Goal: Task Accomplishment & Management: Manage account settings

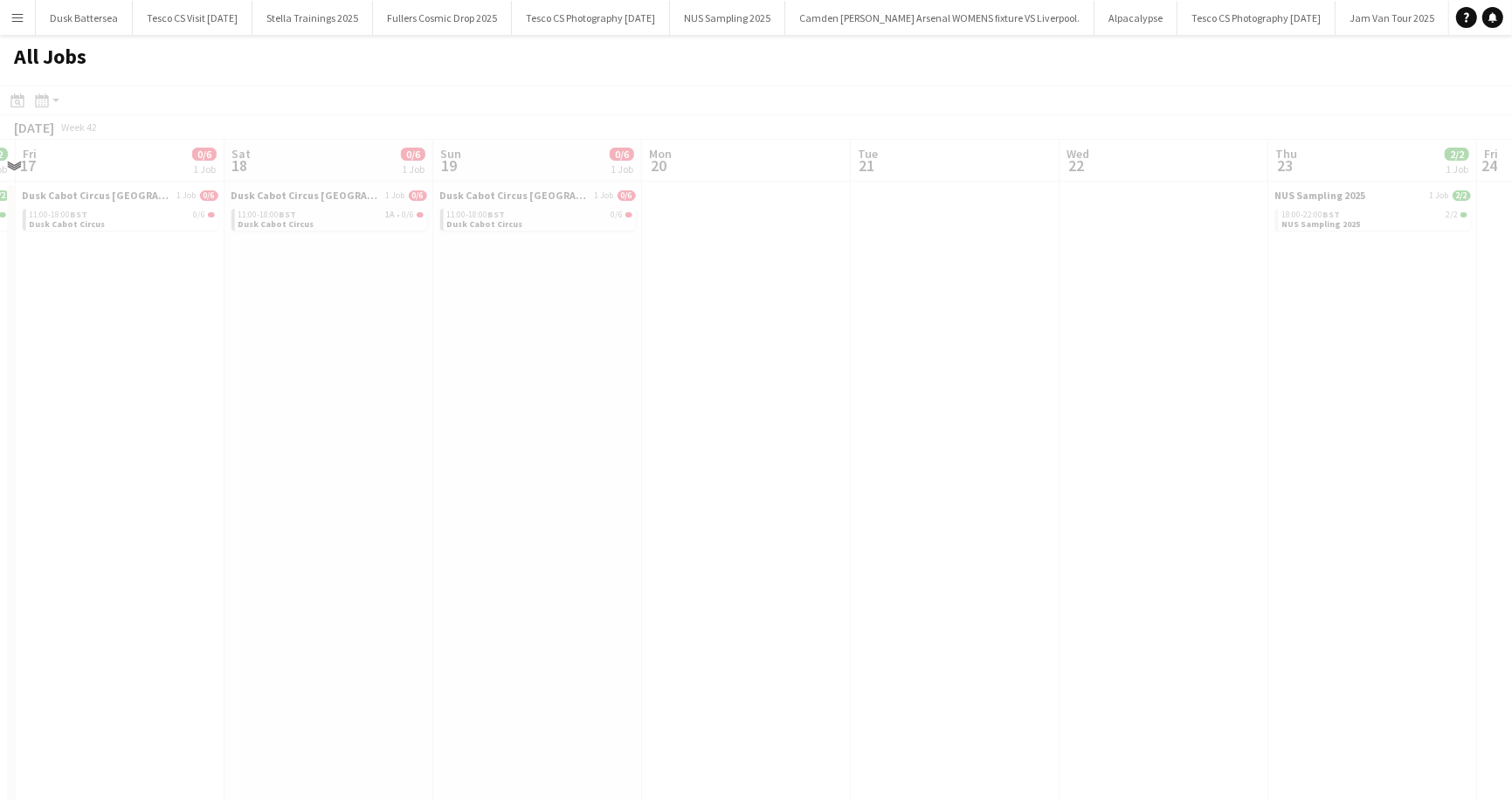
scroll to position [0, 472]
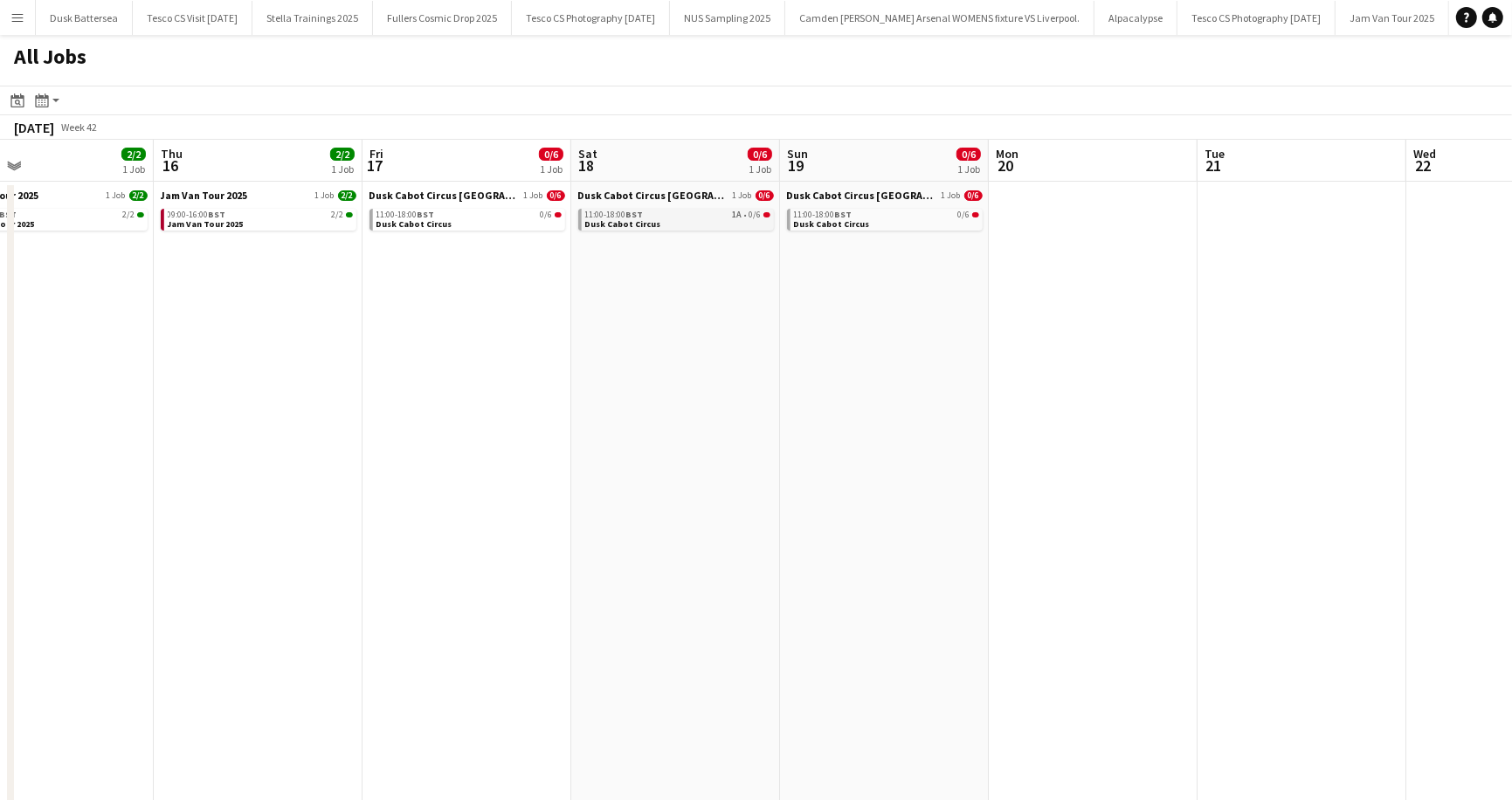
click at [610, 220] on span "Dusk Cabot Circus" at bounding box center [624, 223] width 76 height 11
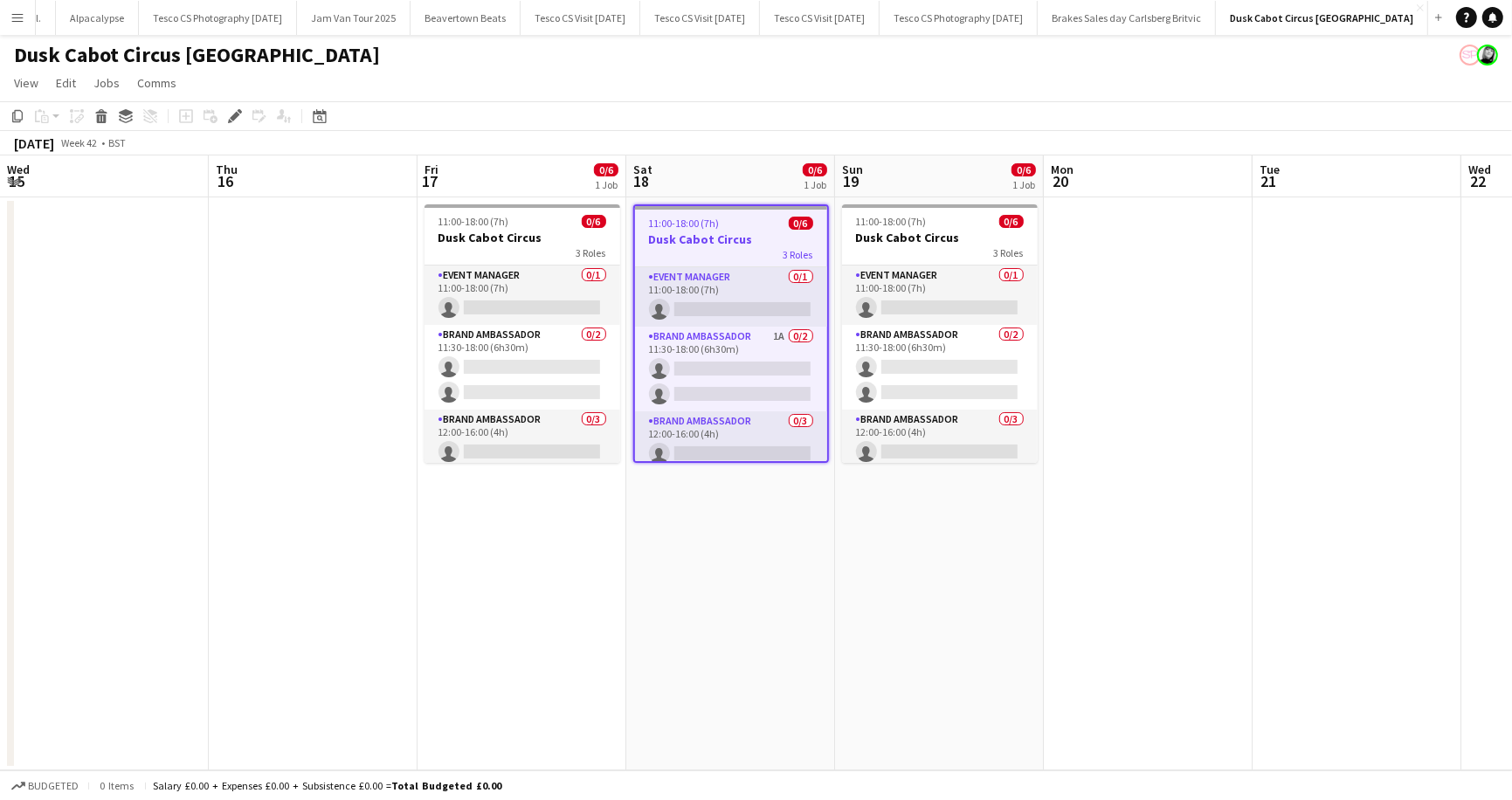
scroll to position [0, 601]
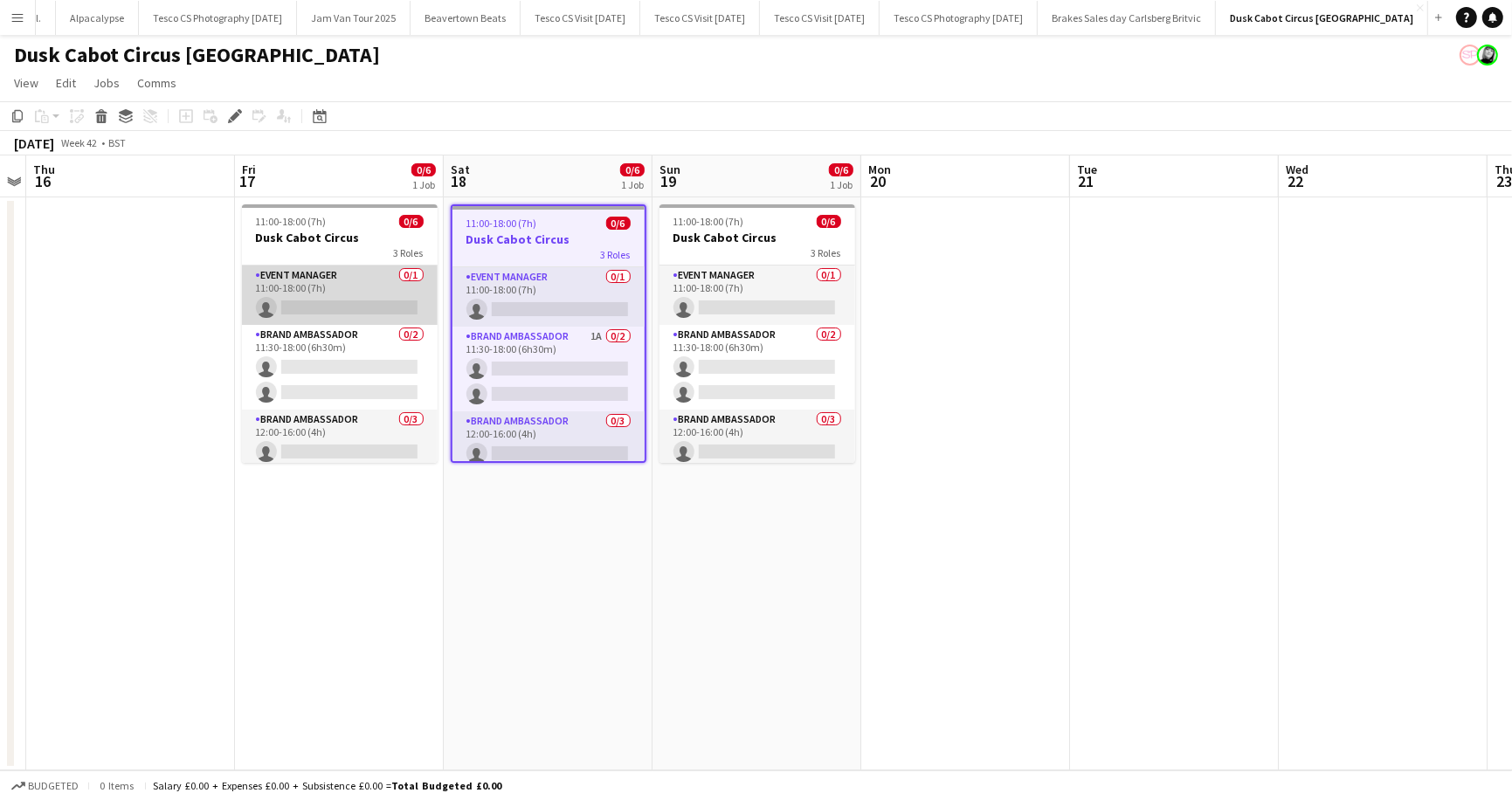
click at [407, 270] on app-card-role "Event Manager 0/1 11:00-18:00 (7h) single-neutral-actions" at bounding box center [340, 295] width 196 height 59
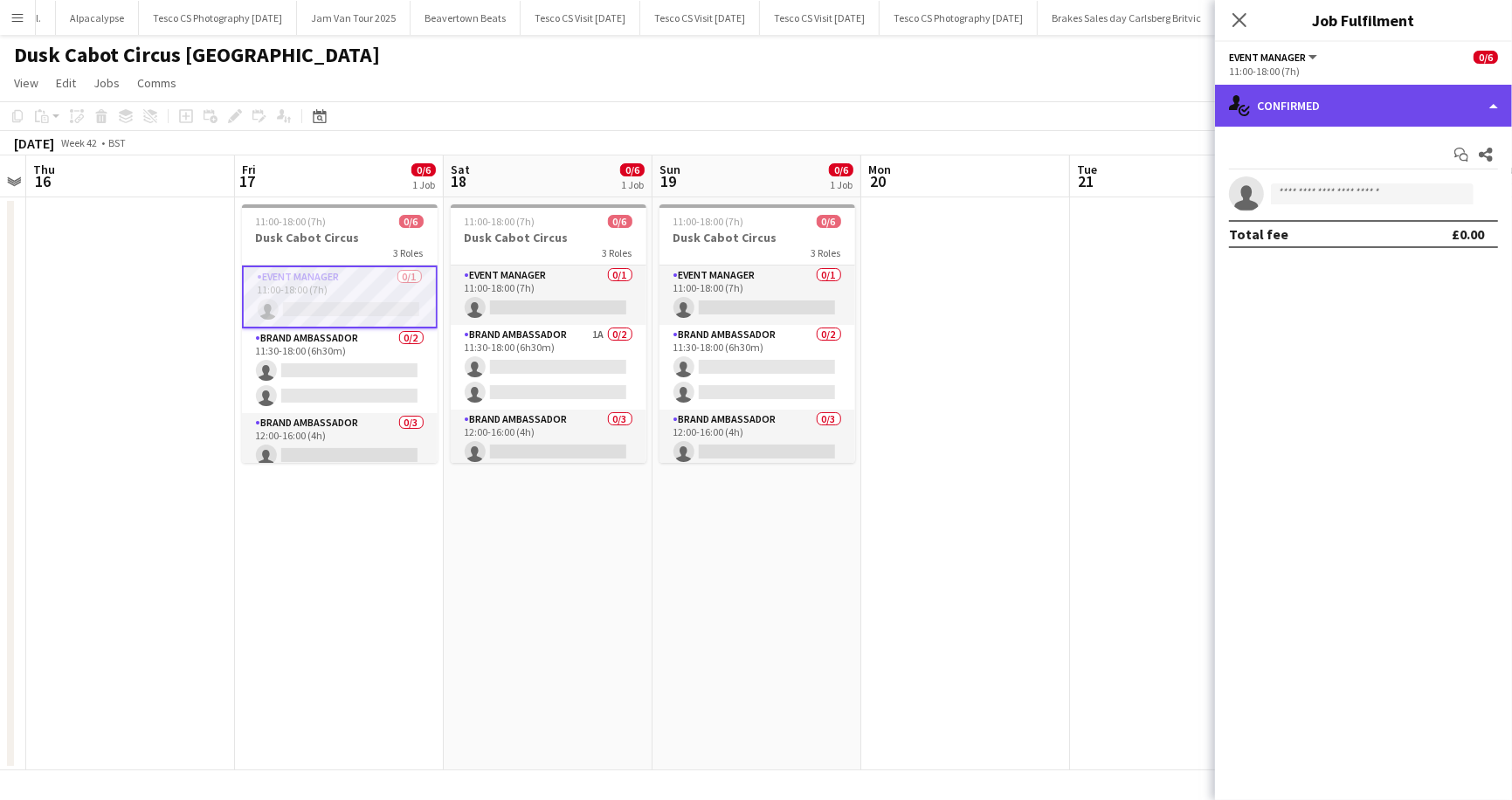
click at [1493, 101] on div "single-neutral-actions-check-2 Confirmed" at bounding box center [1364, 105] width 297 height 42
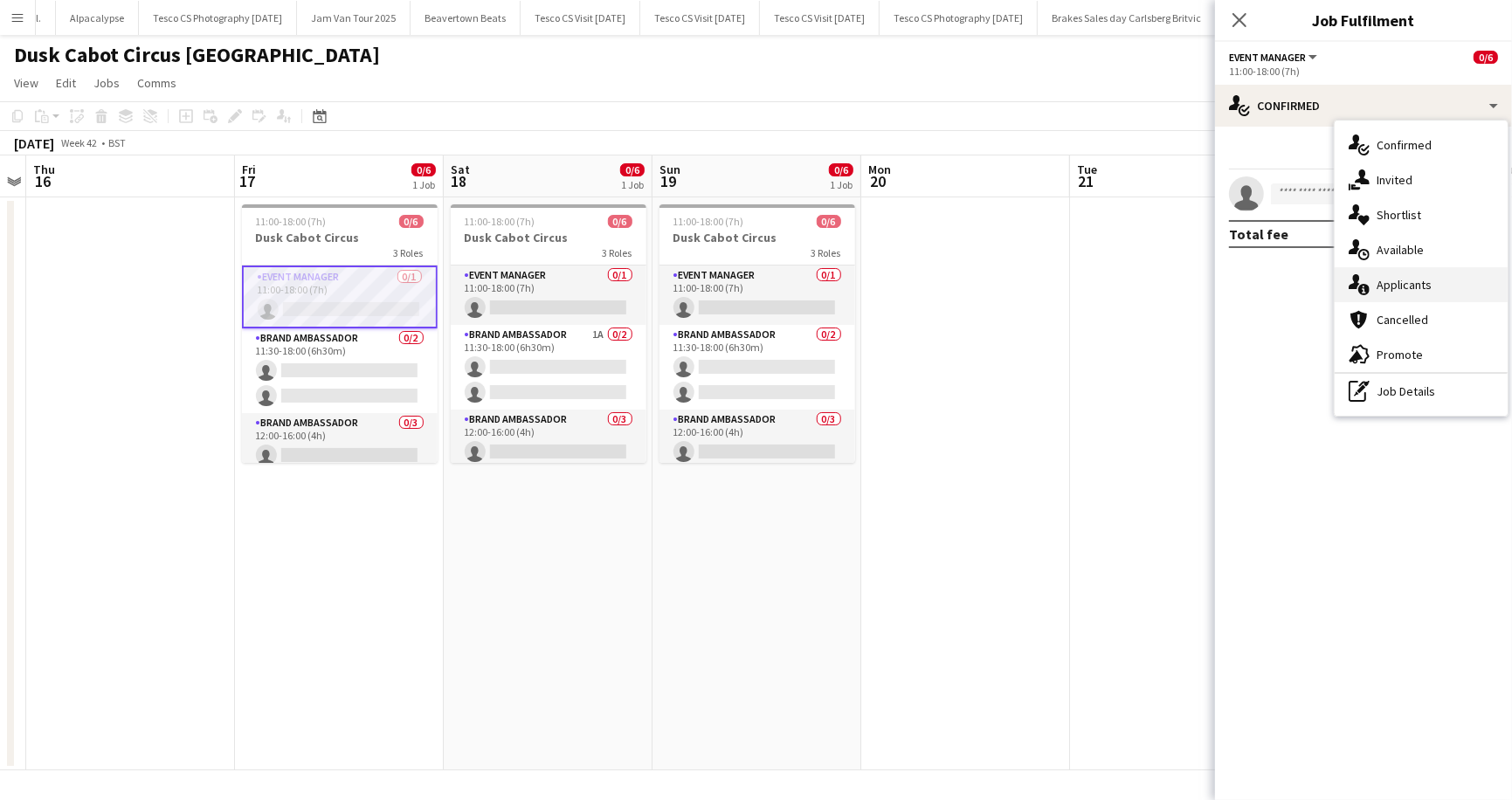
click at [1372, 282] on div "single-neutral-actions-information Applicants" at bounding box center [1422, 285] width 173 height 35
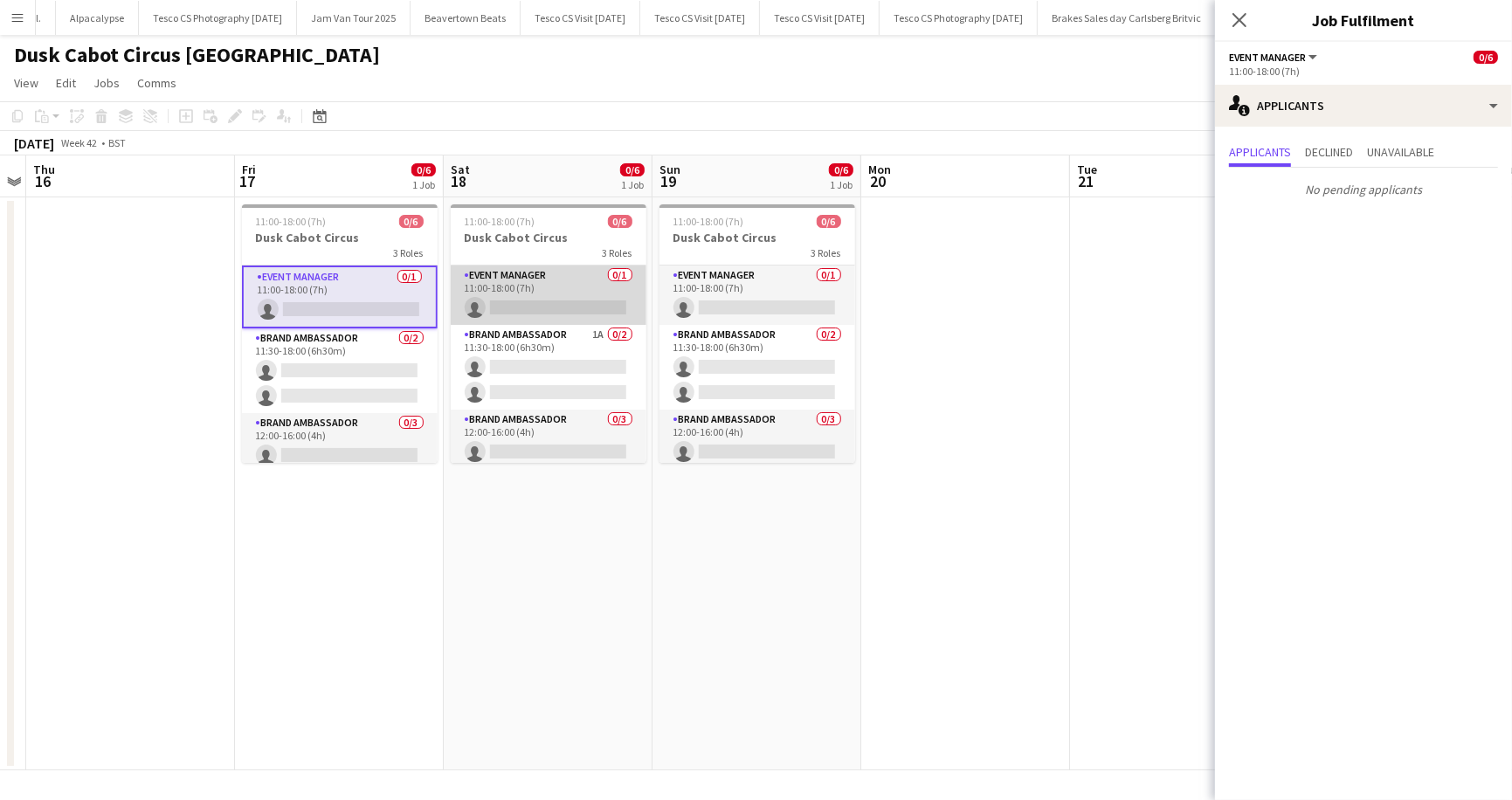
click at [621, 273] on app-card-role "Event Manager 0/1 11:00-18:00 (7h) single-neutral-actions" at bounding box center [548, 295] width 196 height 59
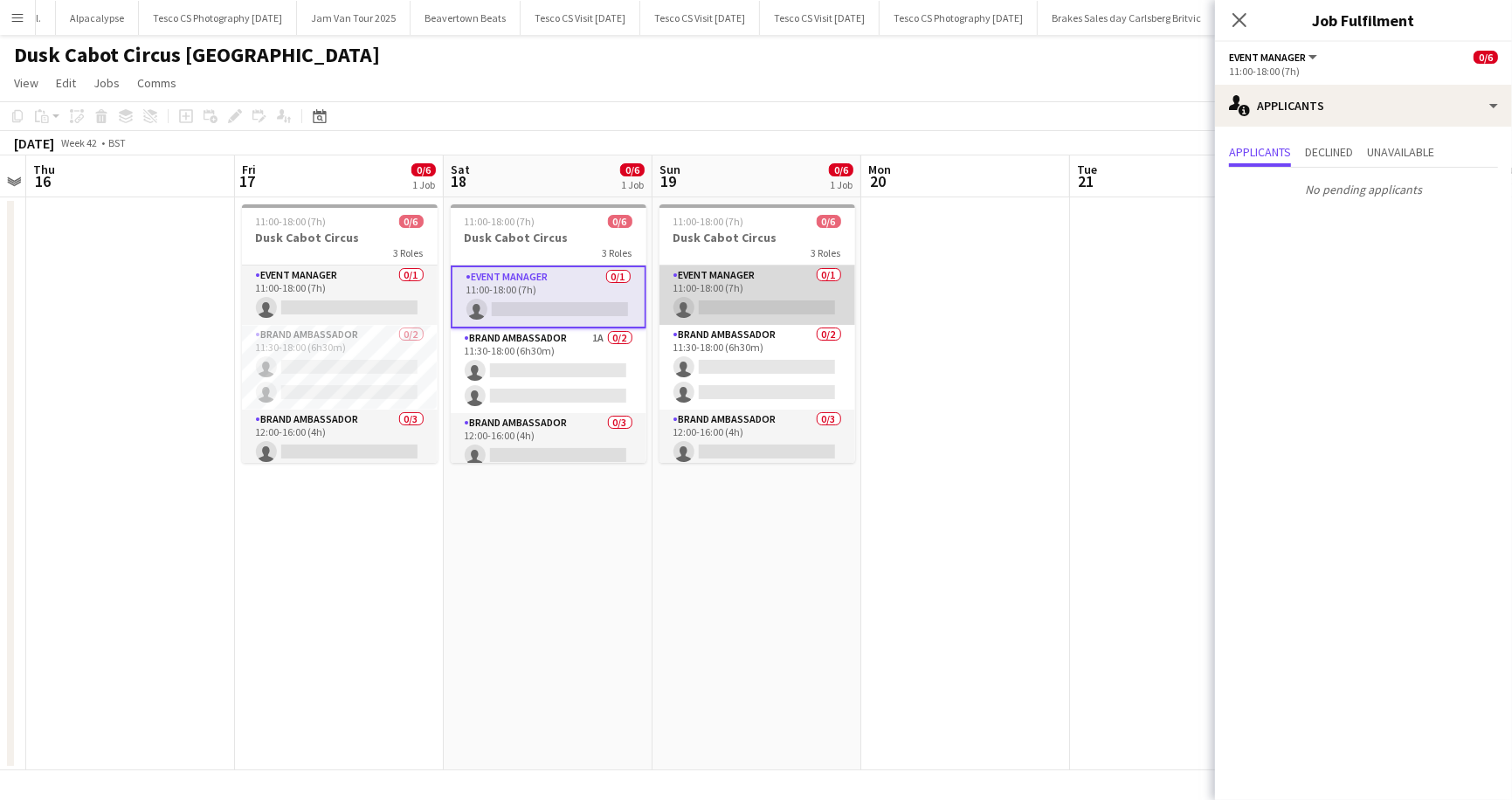
click at [825, 269] on app-card-role "Event Manager 0/1 11:00-18:00 (7h) single-neutral-actions" at bounding box center [758, 295] width 196 height 59
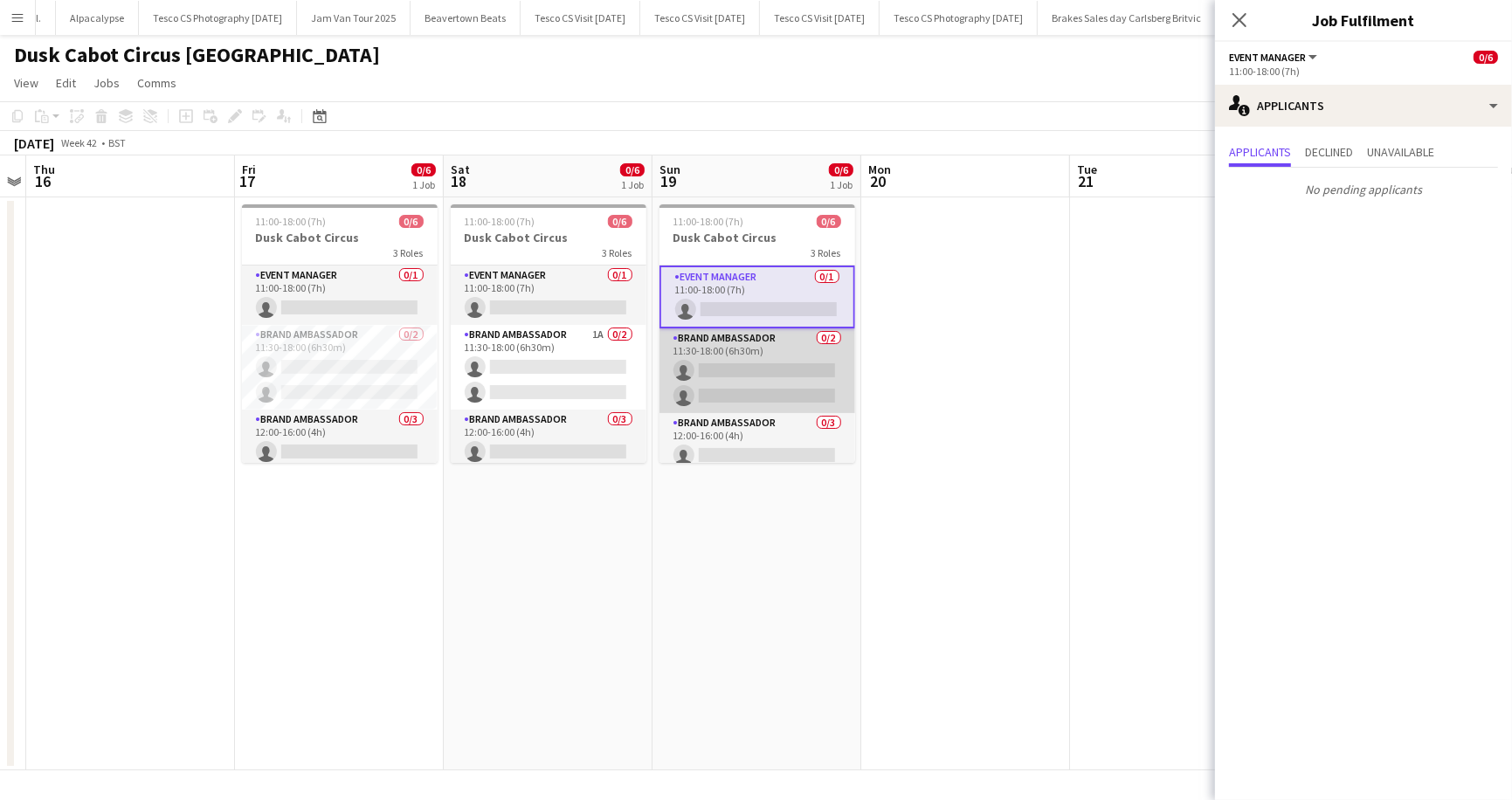
click at [835, 334] on app-card-role "Brand Ambassador 0/2 11:30-18:00 (6h30m) single-neutral-actions single-neutral-…" at bounding box center [758, 371] width 196 height 85
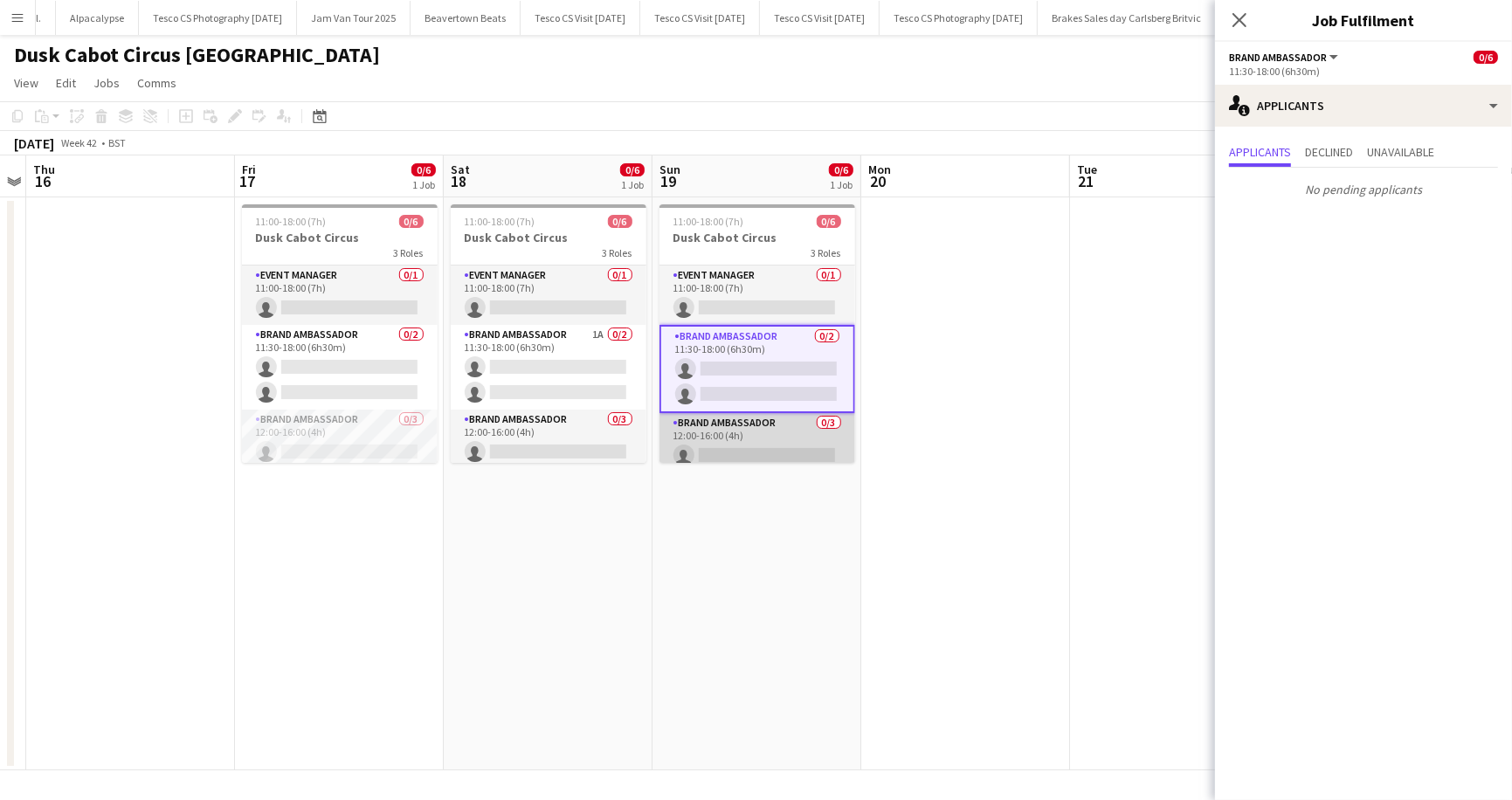
click at [827, 420] on app-card-role "Brand Ambassador 0/3 12:00-16:00 (4h) single-neutral-actions single-neutral-act…" at bounding box center [758, 468] width 196 height 110
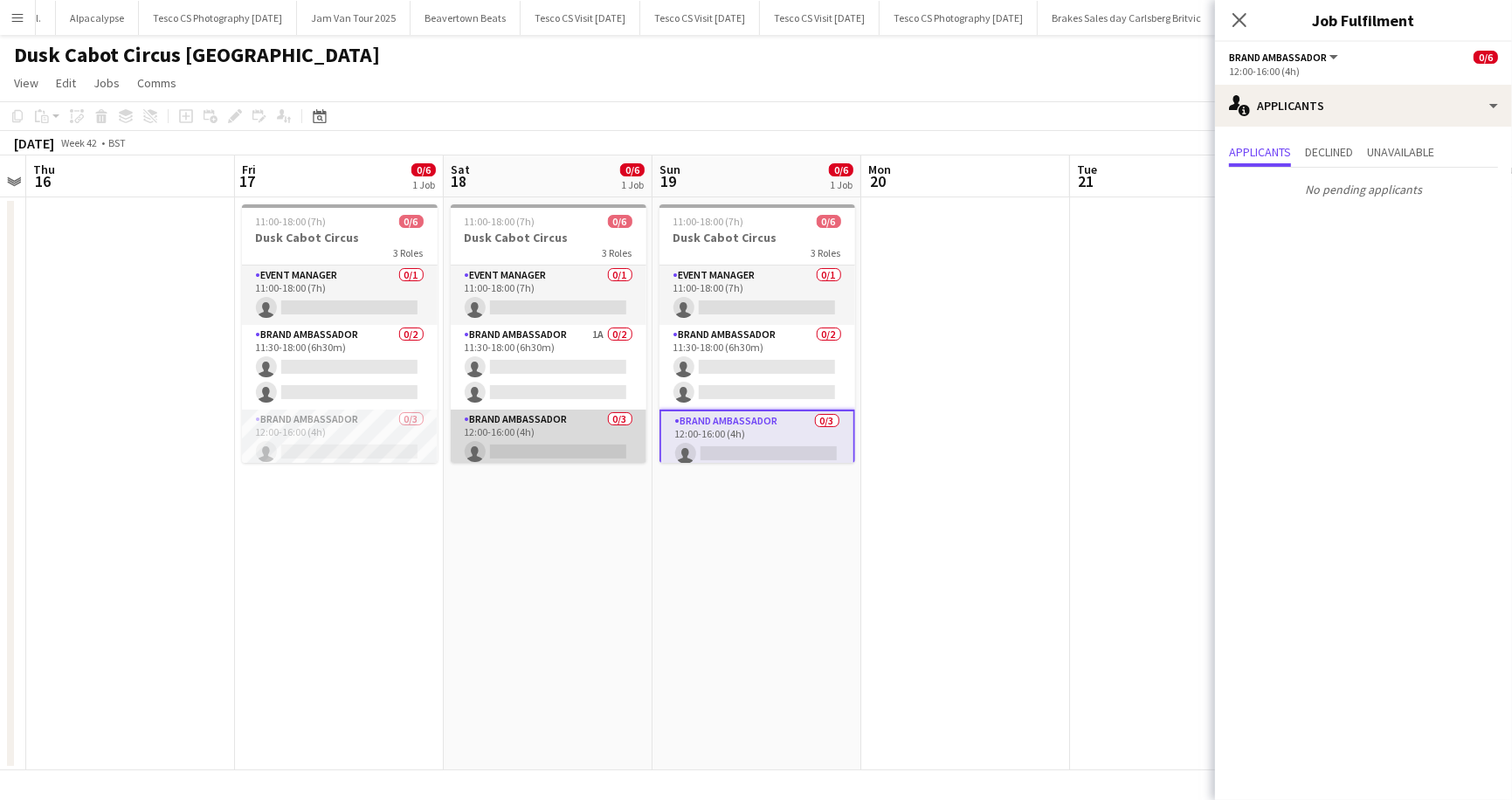
click at [621, 417] on app-card-role "Brand Ambassador 0/3 12:00-16:00 (4h) single-neutral-actions single-neutral-act…" at bounding box center [548, 464] width 196 height 110
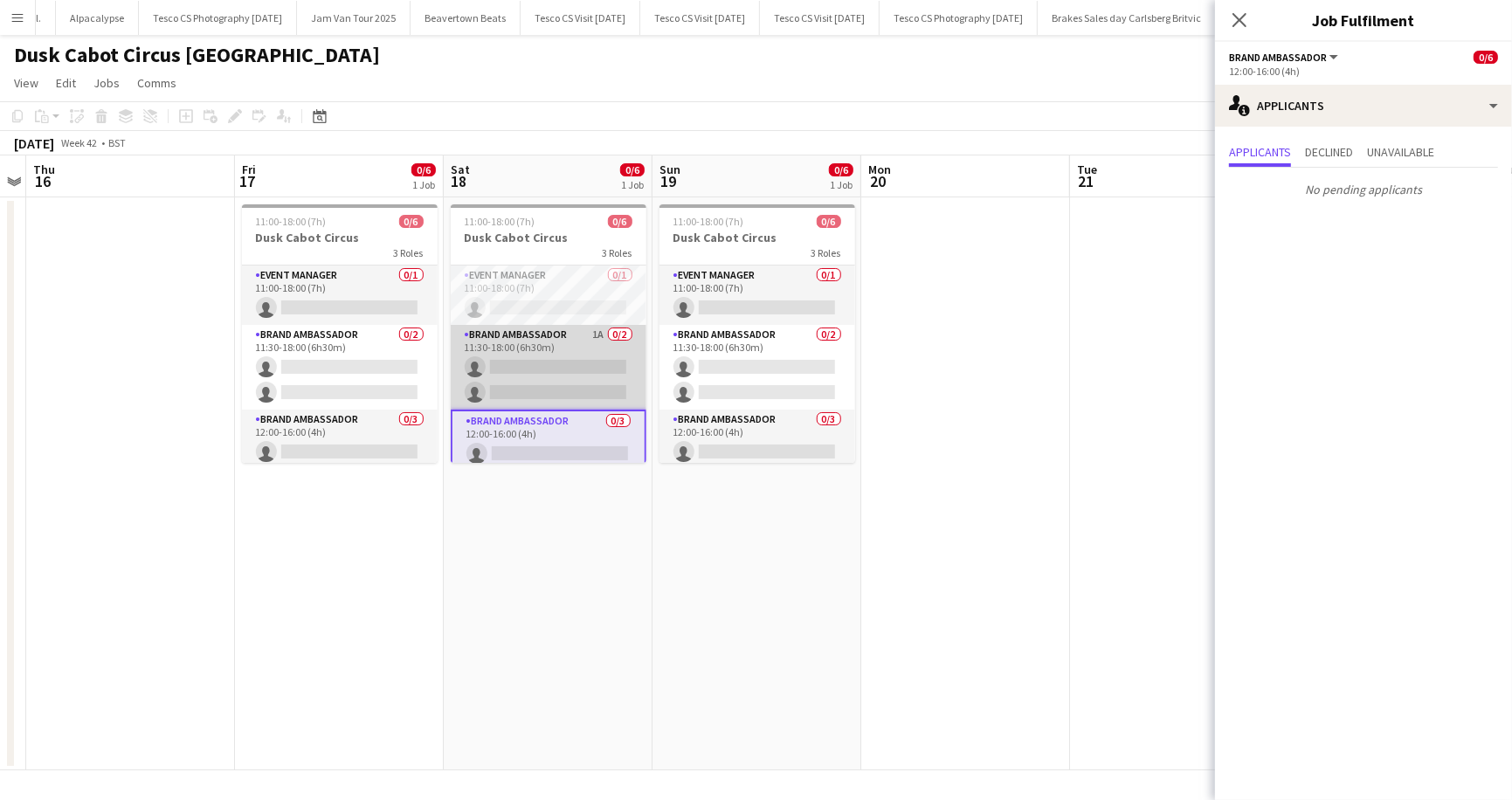
click at [614, 331] on app-card-role "Brand Ambassador 1A 0/2 11:30-18:00 (6h30m) single-neutral-actions single-neutr…" at bounding box center [548, 367] width 196 height 85
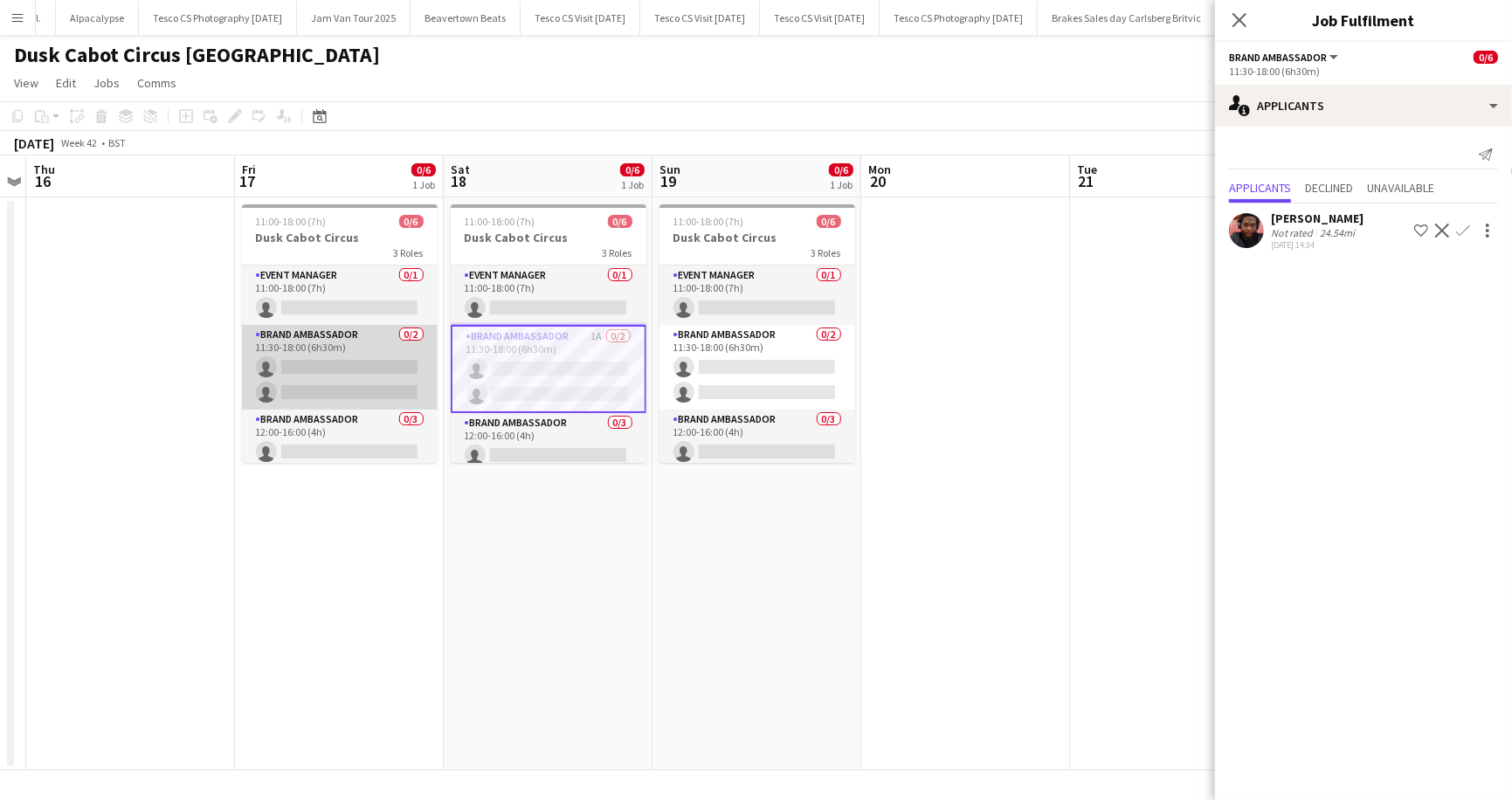
click at [407, 328] on app-card-role "Brand Ambassador 0/2 11:30-18:00 (6h30m) single-neutral-actions single-neutral-…" at bounding box center [340, 367] width 196 height 85
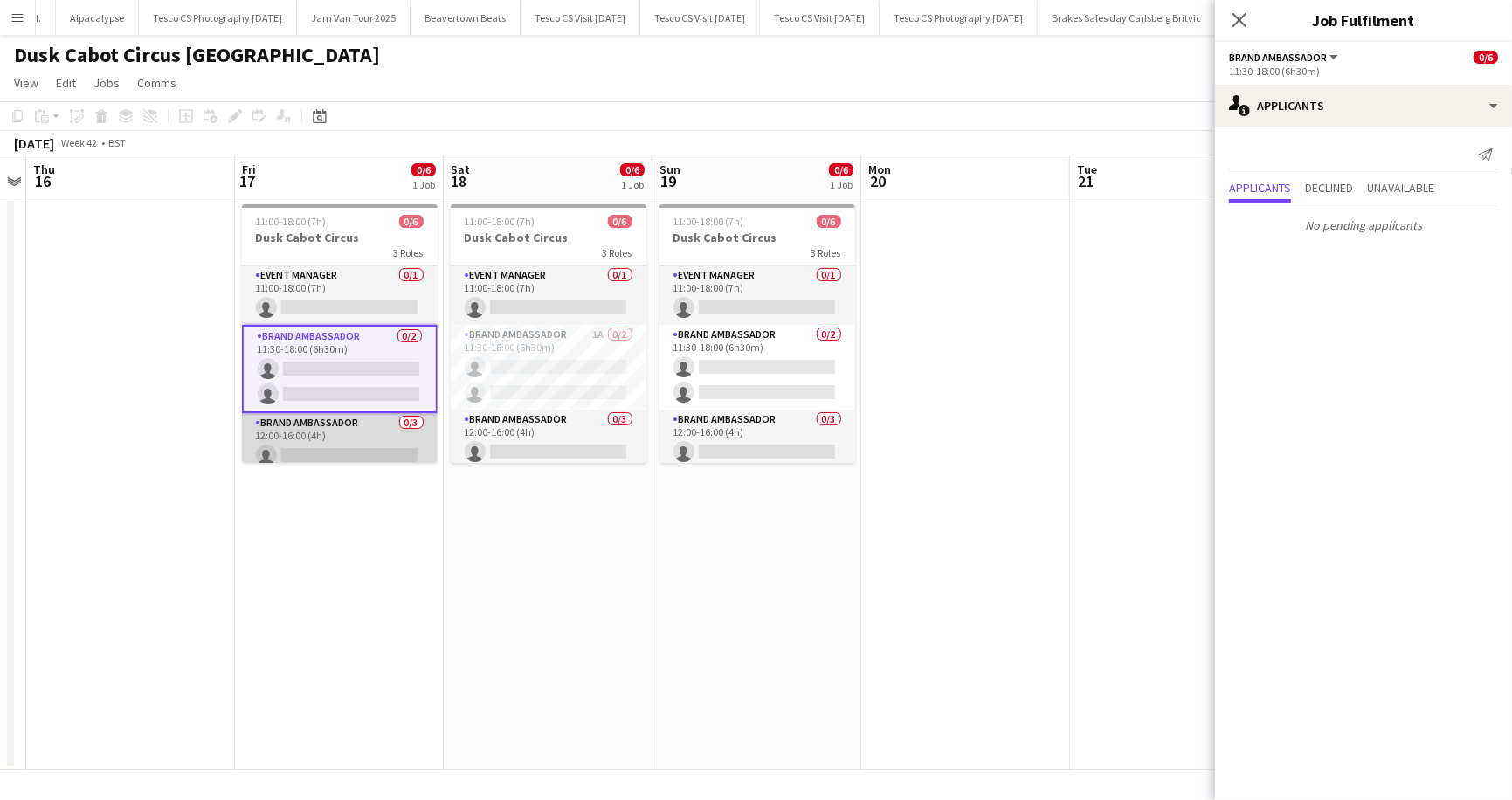
scroll to position [0, 601]
click at [414, 423] on app-card-role "Brand Ambassador 0/3 12:00-16:00 (4h) single-neutral-actions single-neutral-act…" at bounding box center [339, 468] width 196 height 110
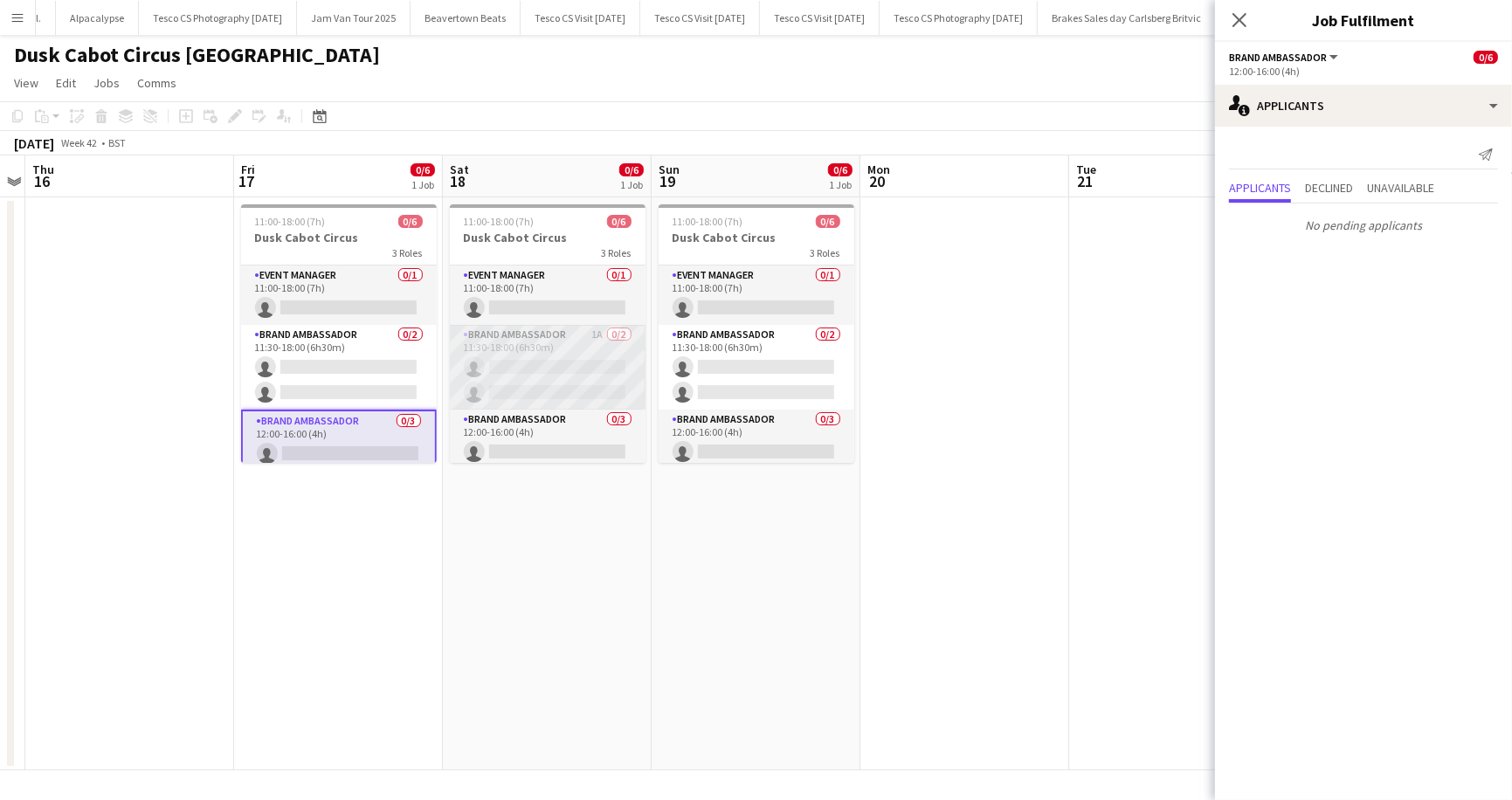
click at [610, 337] on app-card-role "Brand Ambassador 1A 0/2 11:30-18:00 (6h30m) single-neutral-actions single-neutr…" at bounding box center [548, 367] width 196 height 85
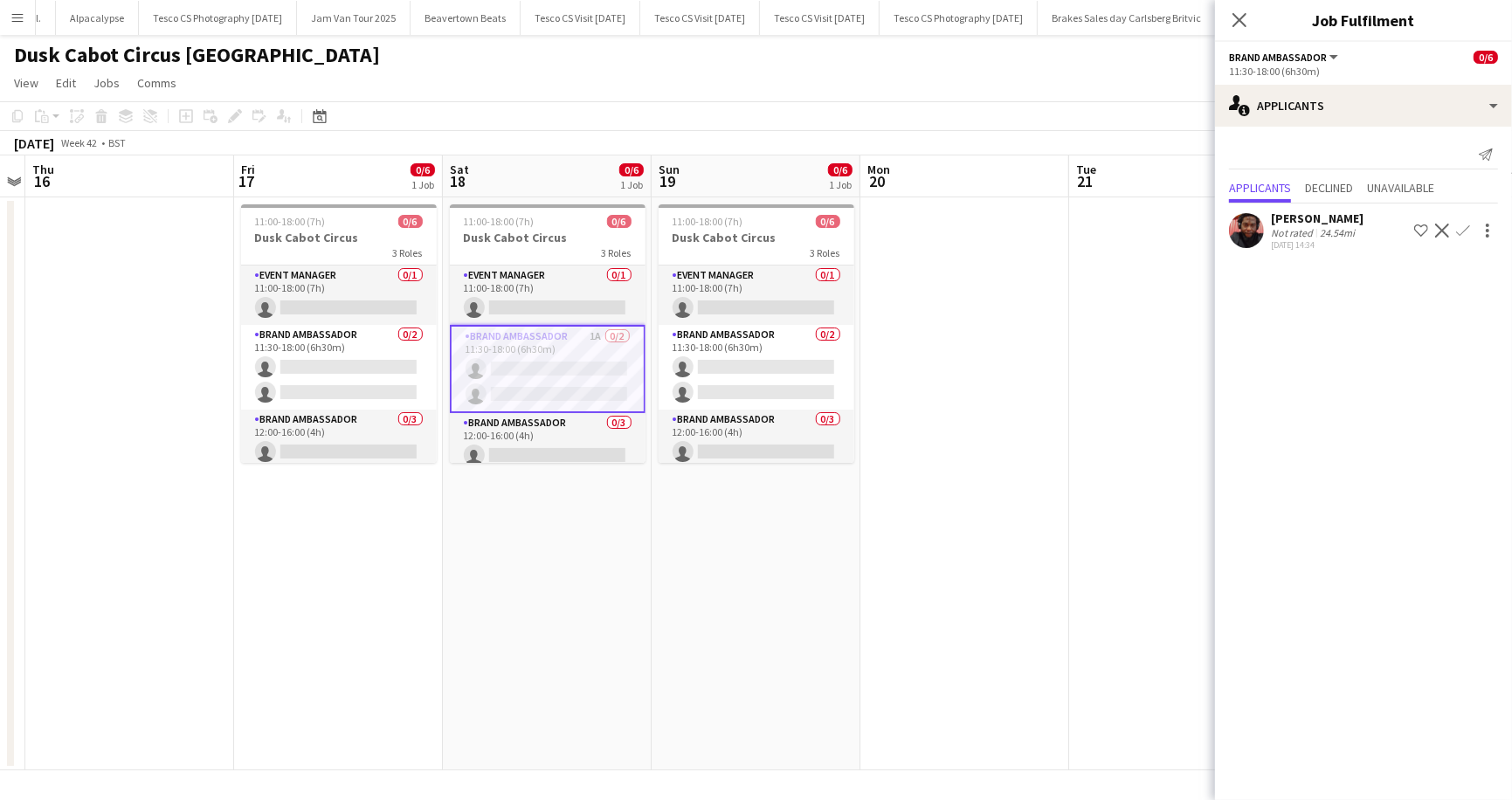
click at [1299, 223] on div "Emmanuel Orhewere" at bounding box center [1317, 218] width 93 height 16
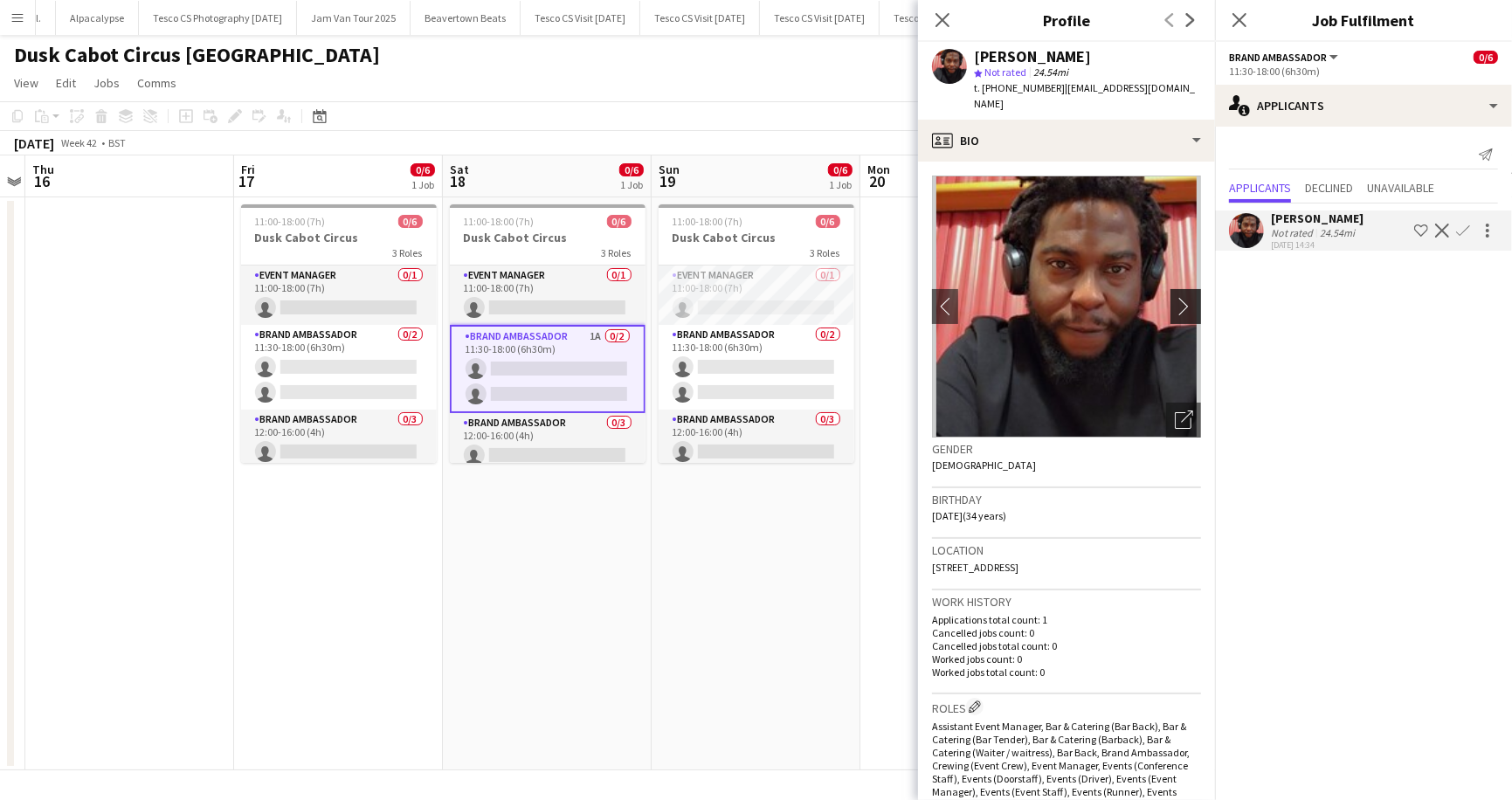
click at [1188, 289] on button "chevron-right" at bounding box center [1189, 306] width 35 height 35
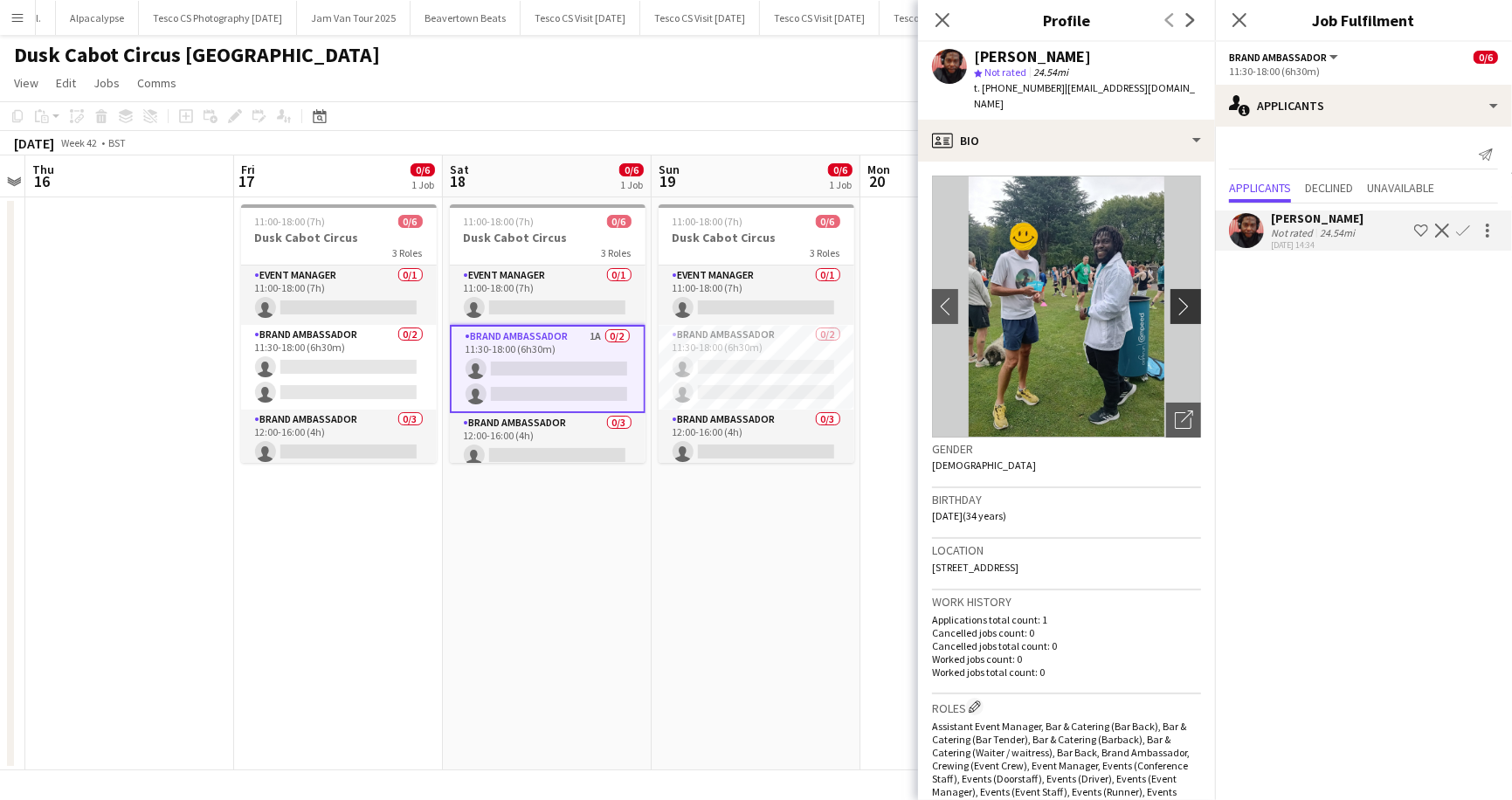
click at [1186, 297] on app-icon "chevron-right" at bounding box center [1189, 306] width 27 height 19
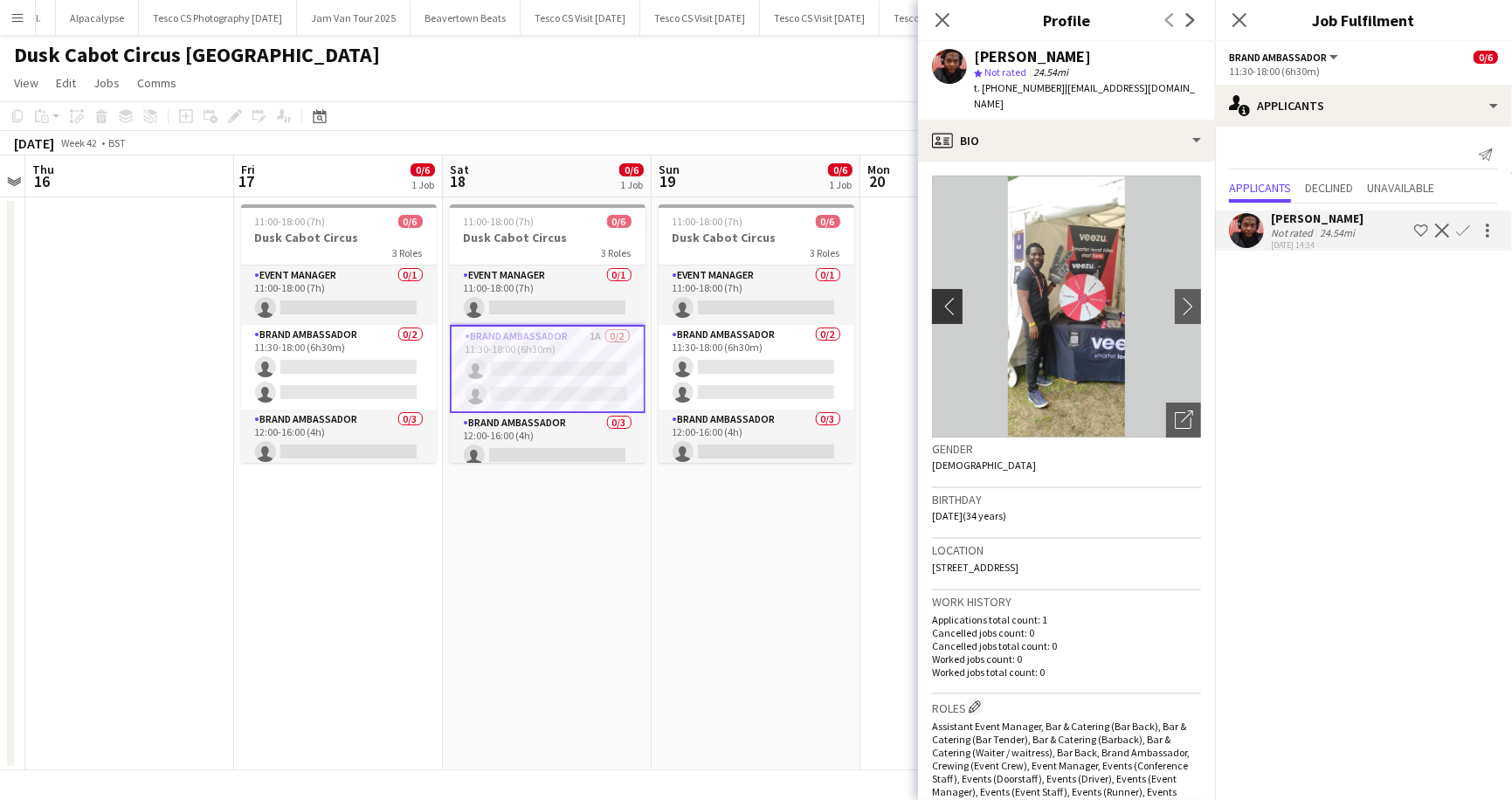
click at [942, 297] on app-icon "chevron-left" at bounding box center [946, 306] width 27 height 19
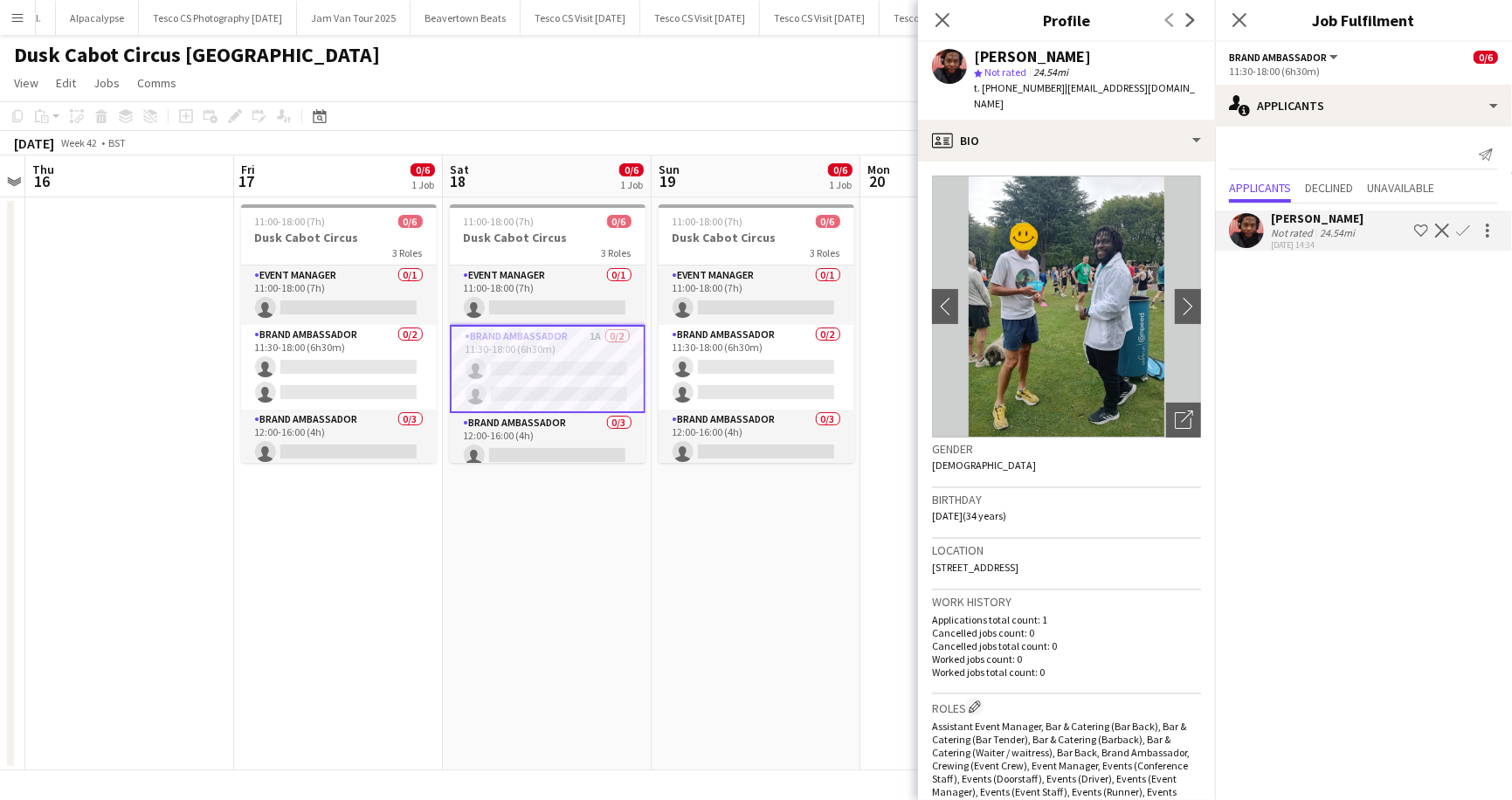
drag, startPoint x: 976, startPoint y: 55, endPoint x: 1129, endPoint y: 59, distance: 153.1
click at [1129, 59] on div "Emmanuel Orhewere" at bounding box center [1087, 57] width 227 height 16
copy div "Emmanuel Orhewere"
